Goal: Use online tool/utility: Utilize a website feature to perform a specific function

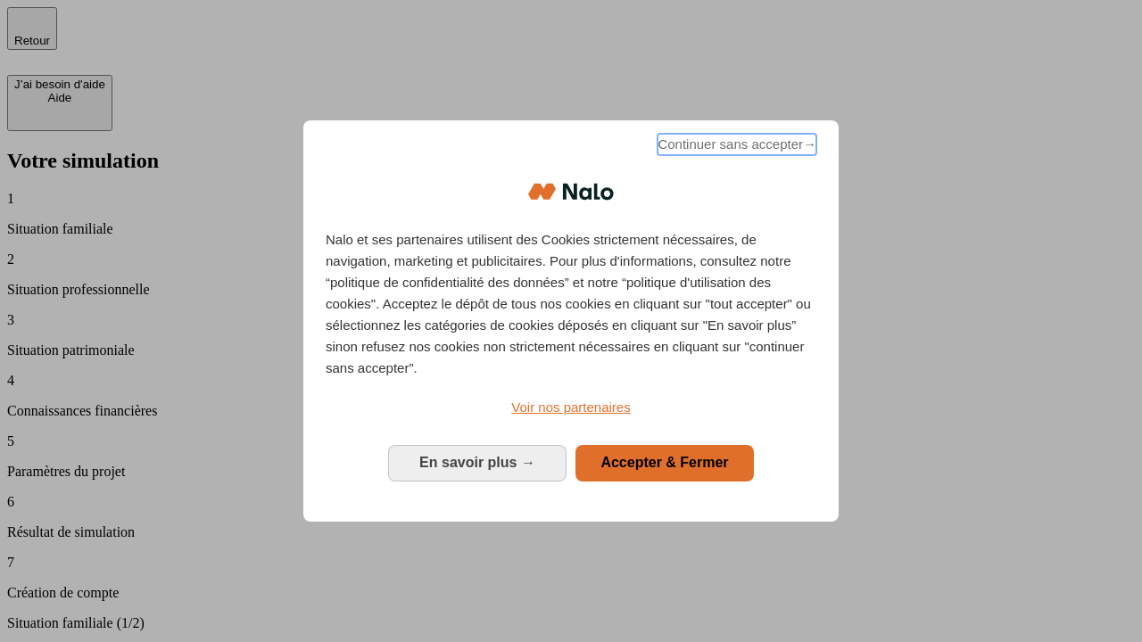
click at [735, 147] on span "Continuer sans accepter →" at bounding box center [737, 144] width 159 height 21
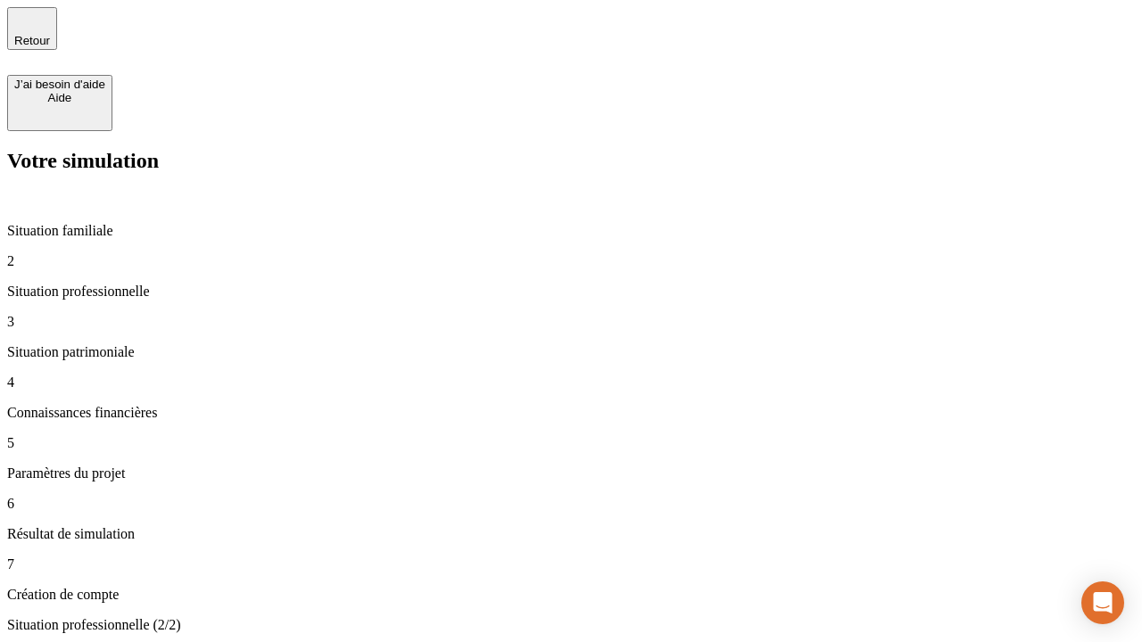
type input "30 000"
type input "40 000"
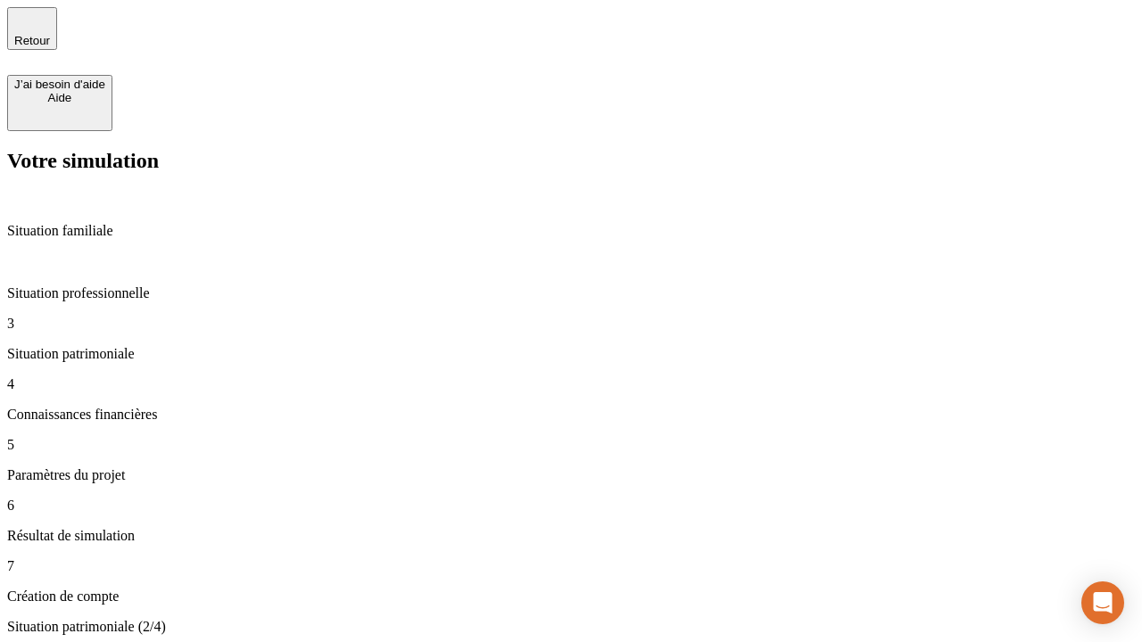
type input "1 100"
type input "20"
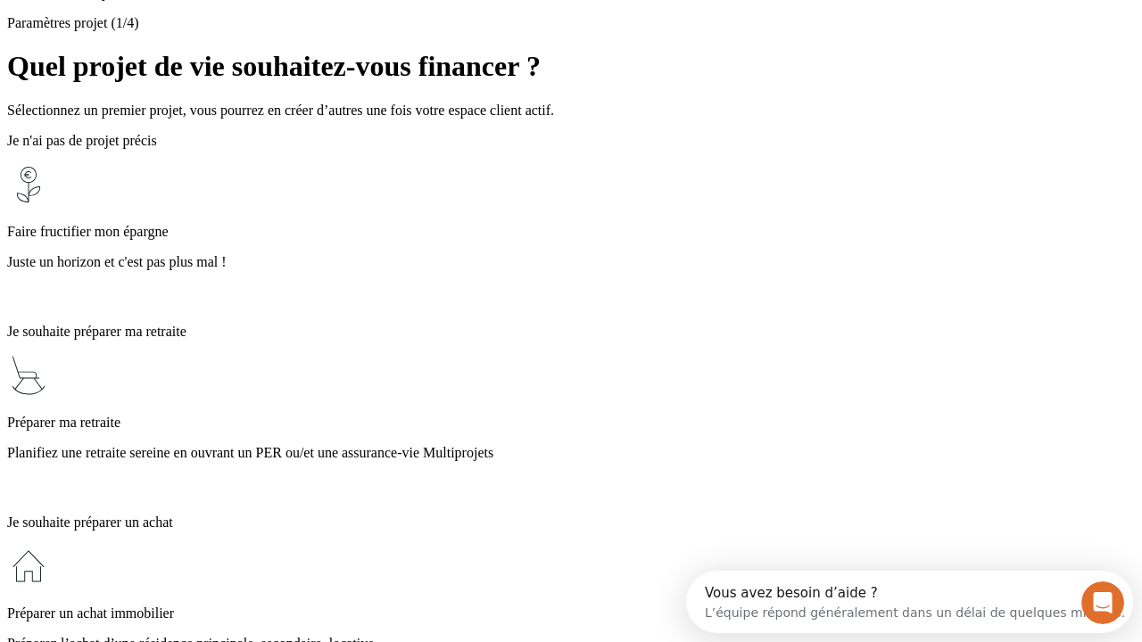
scroll to position [16, 0]
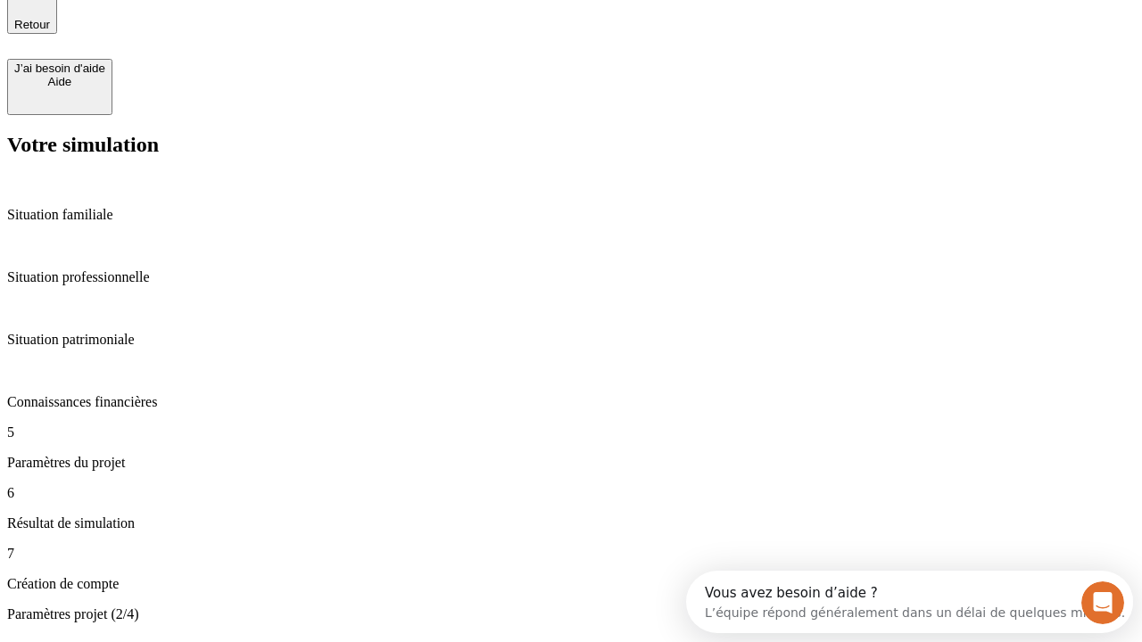
type input "40"
type input "50 000"
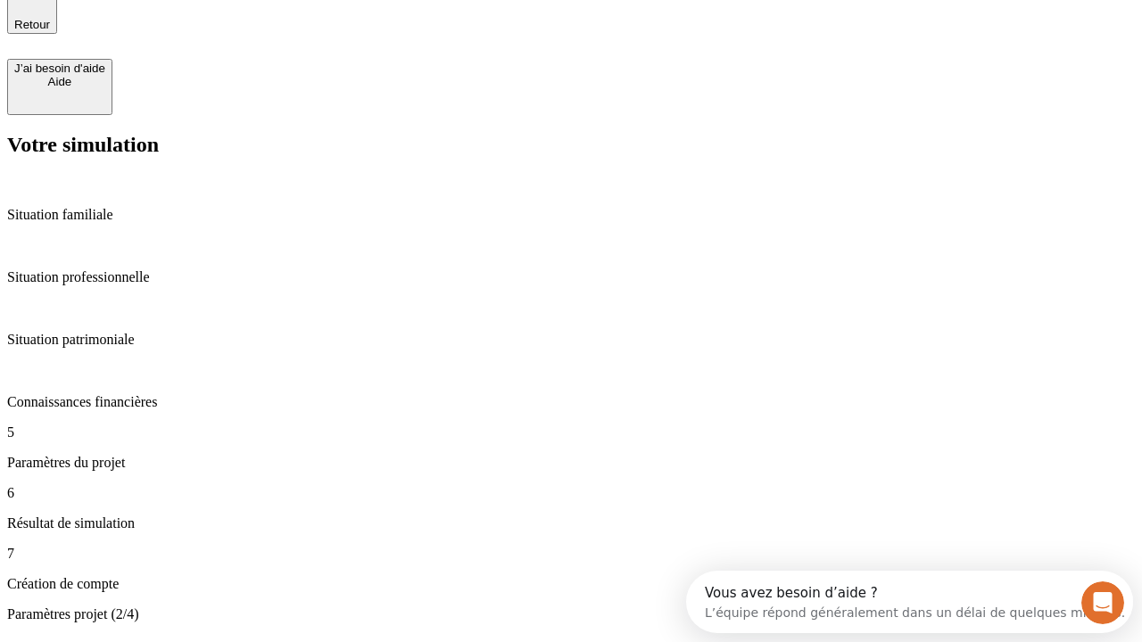
type input "640"
